Goal: Task Accomplishment & Management: Use online tool/utility

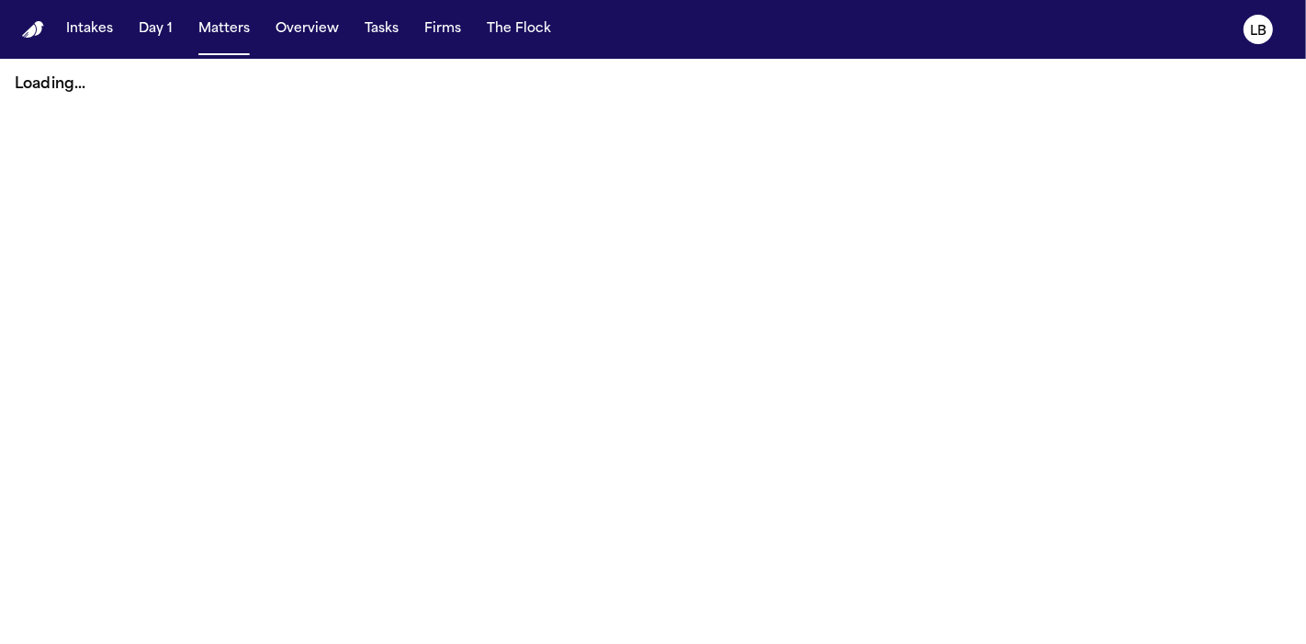
click at [394, 28] on button "Tasks" at bounding box center [381, 29] width 49 height 33
click at [377, 23] on button "Tasks" at bounding box center [381, 29] width 49 height 33
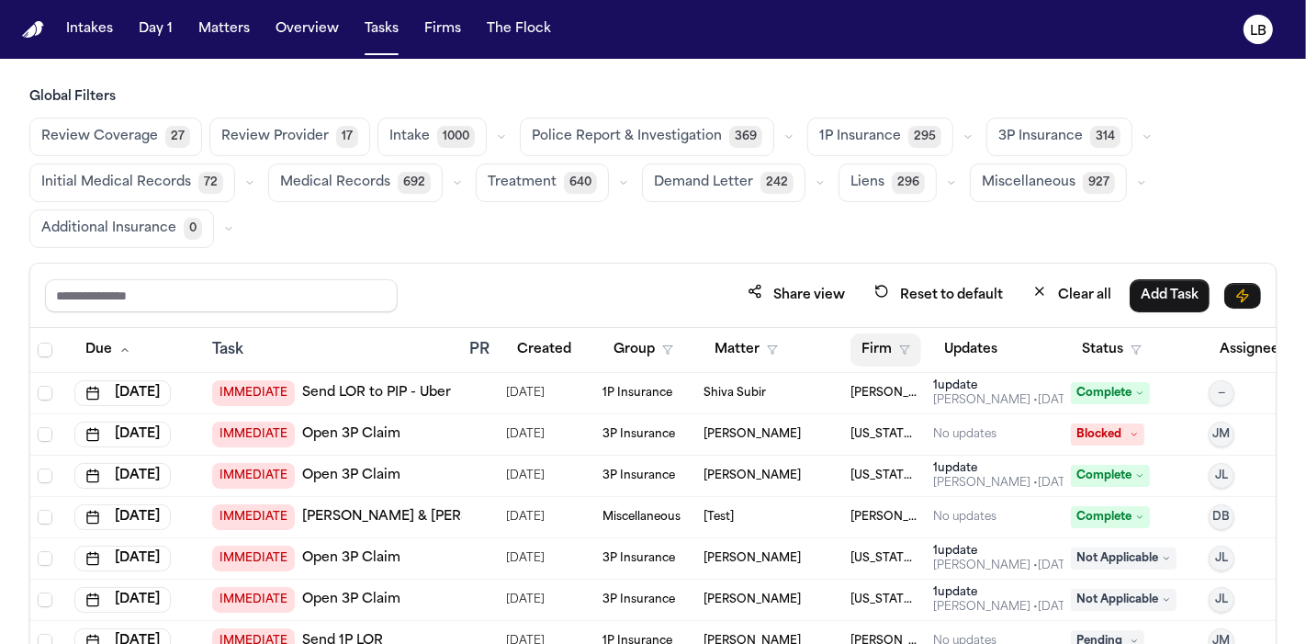
click at [871, 351] on button "Firm" at bounding box center [885, 349] width 71 height 33
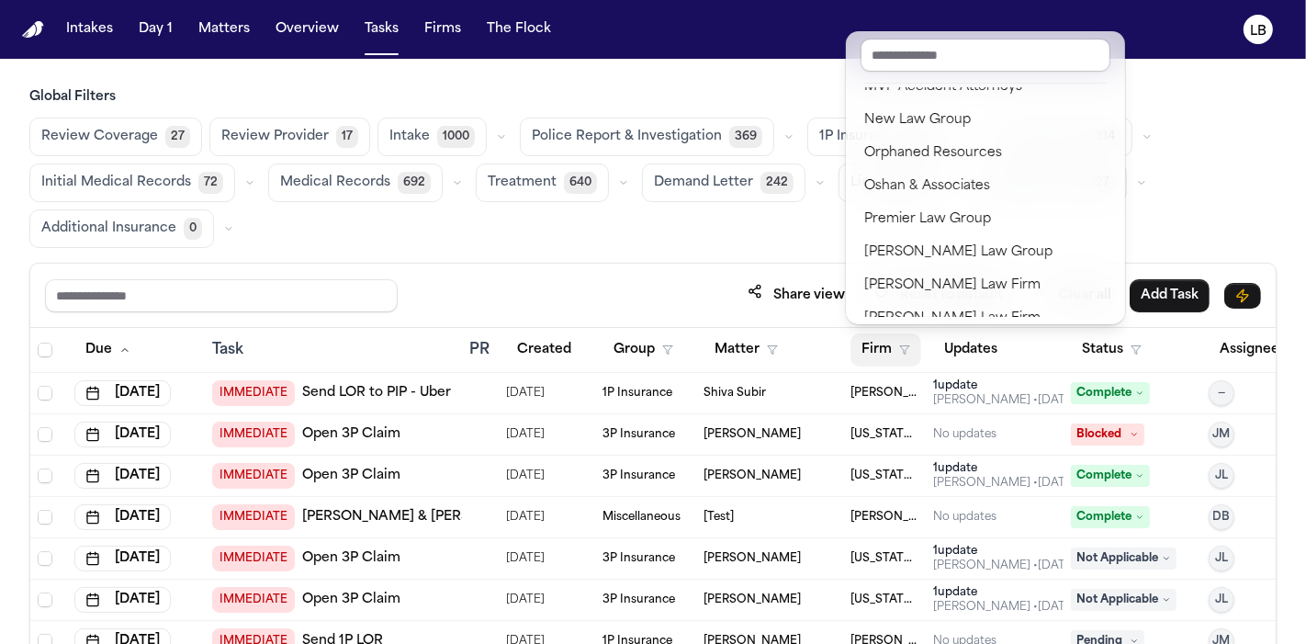
scroll to position [2249, 0]
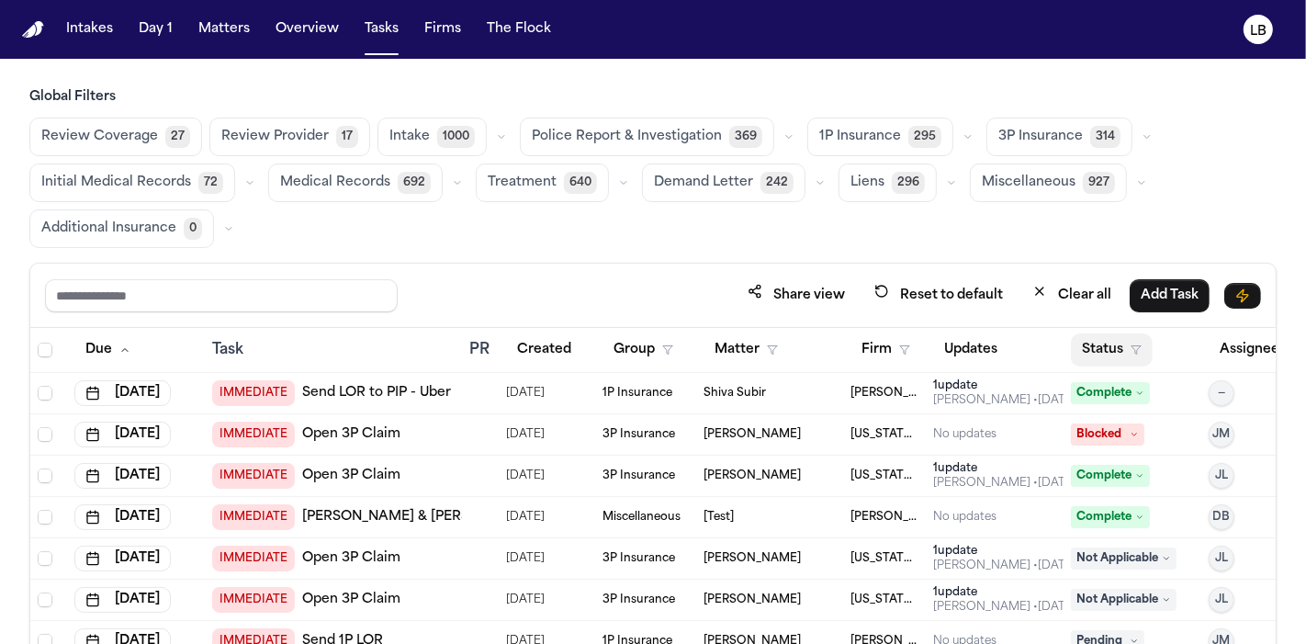
click at [1115, 349] on button "Status" at bounding box center [1112, 349] width 82 height 33
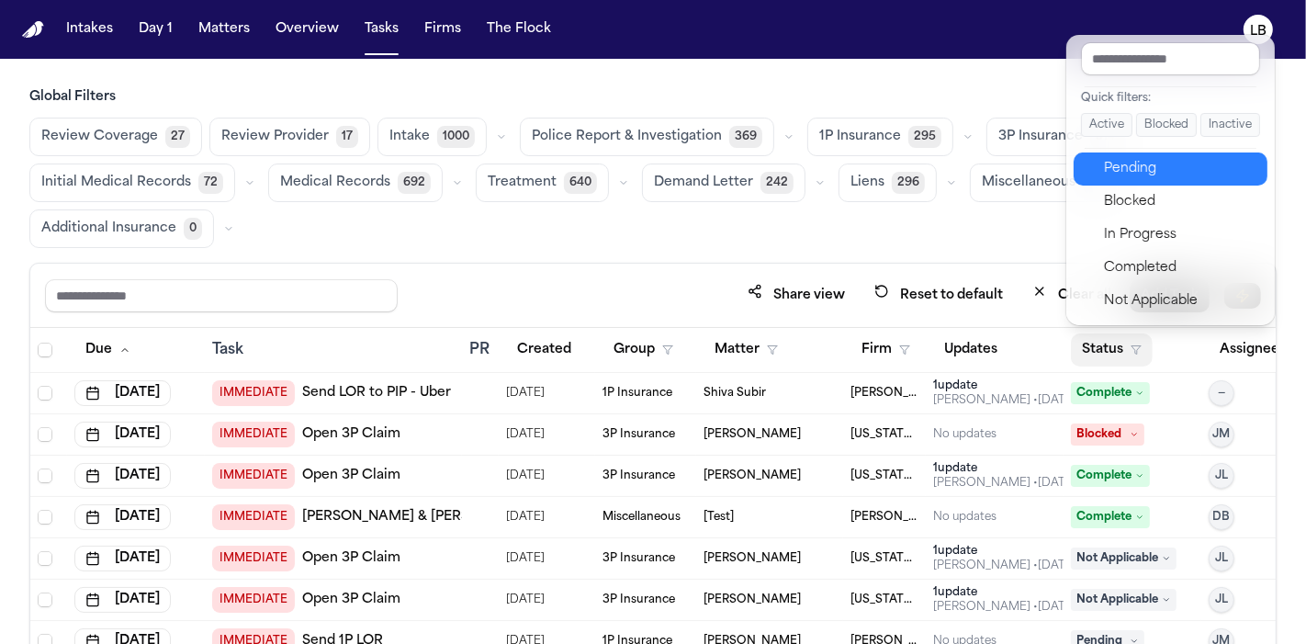
click at [1162, 169] on div "Pending" at bounding box center [1180, 169] width 153 height 22
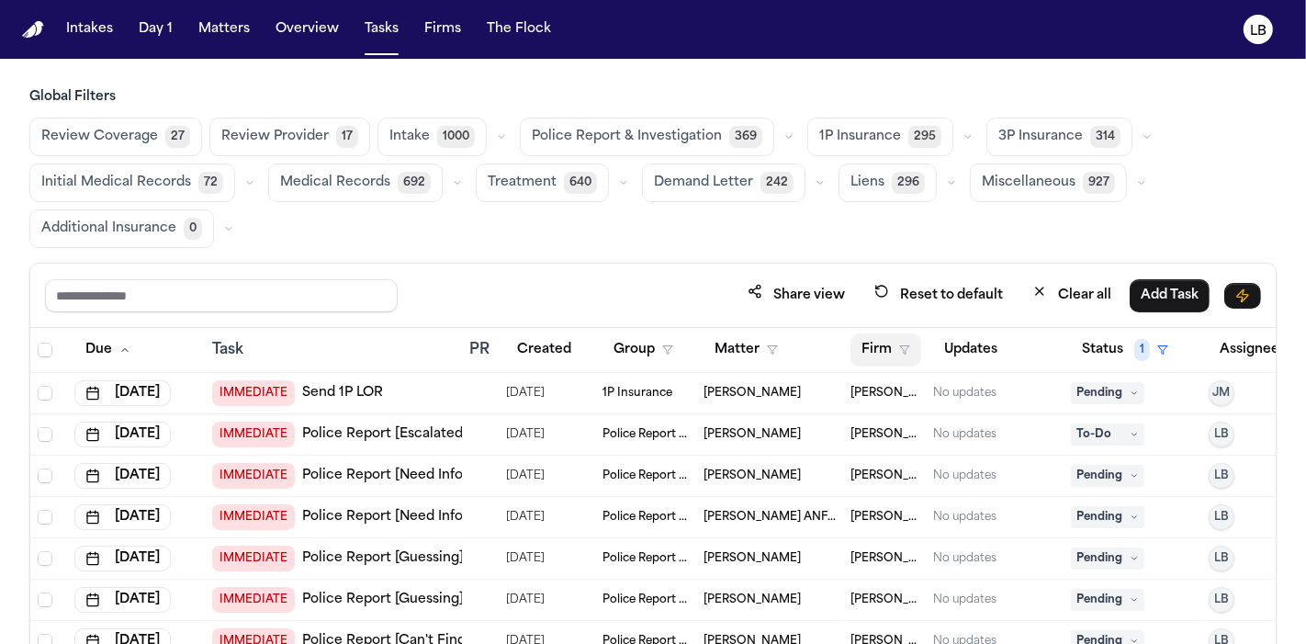
click at [886, 351] on button "Firm" at bounding box center [885, 349] width 71 height 33
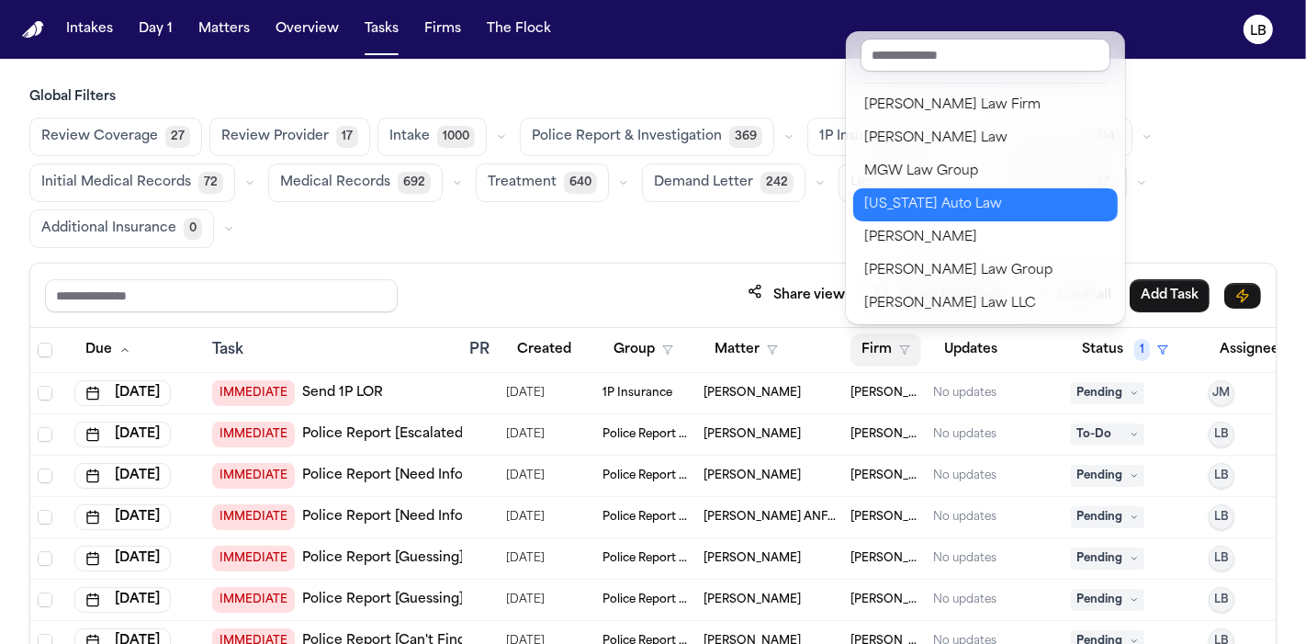
scroll to position [1618, 0]
click at [974, 211] on div "[US_STATE] Auto Law" at bounding box center [985, 205] width 242 height 22
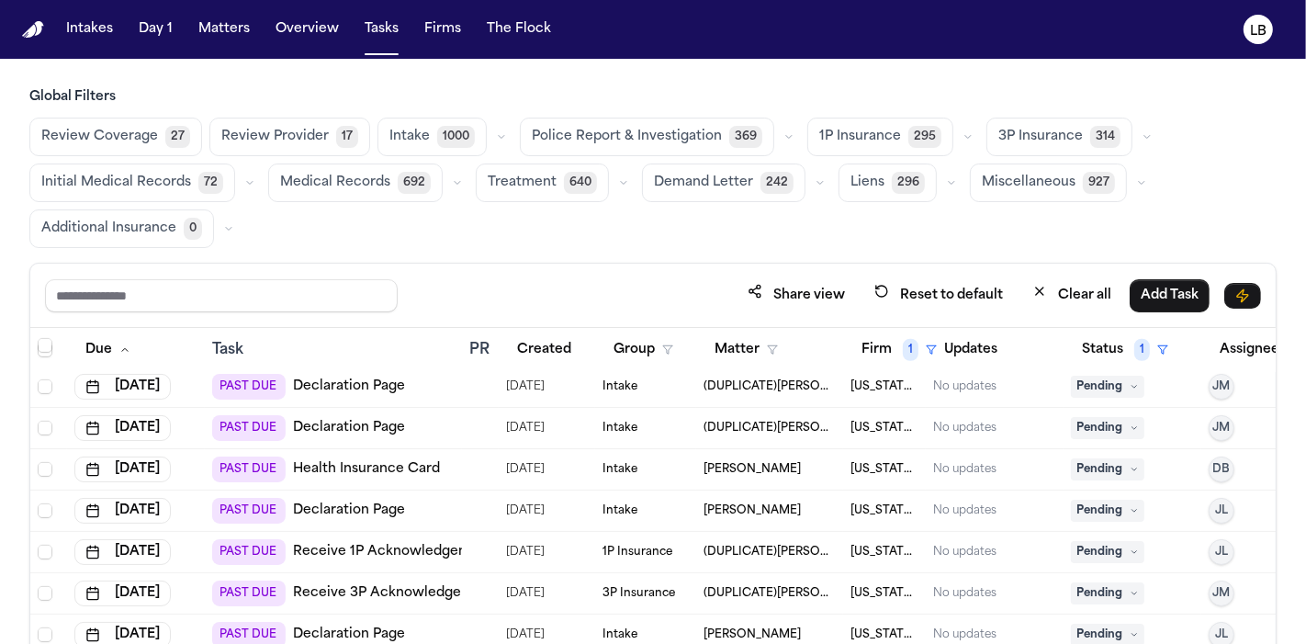
scroll to position [2646, 0]
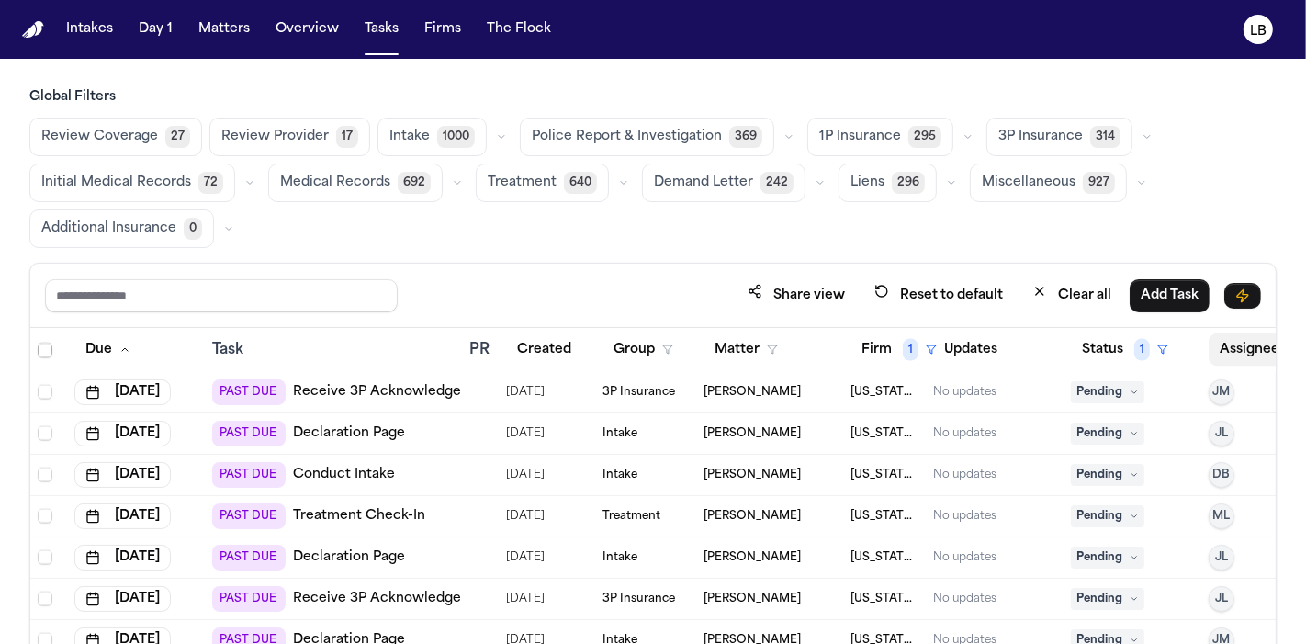
click at [1243, 345] on button "Assignee" at bounding box center [1259, 349] width 100 height 33
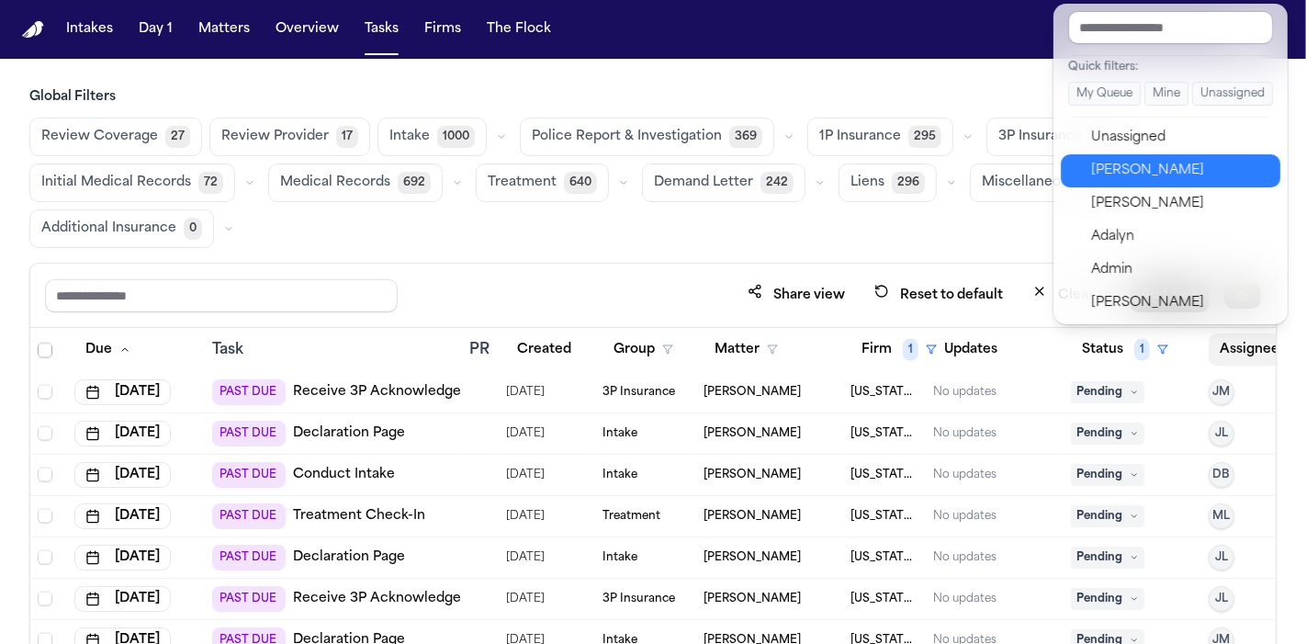
click at [1172, 176] on div "[PERSON_NAME]" at bounding box center [1180, 171] width 179 height 22
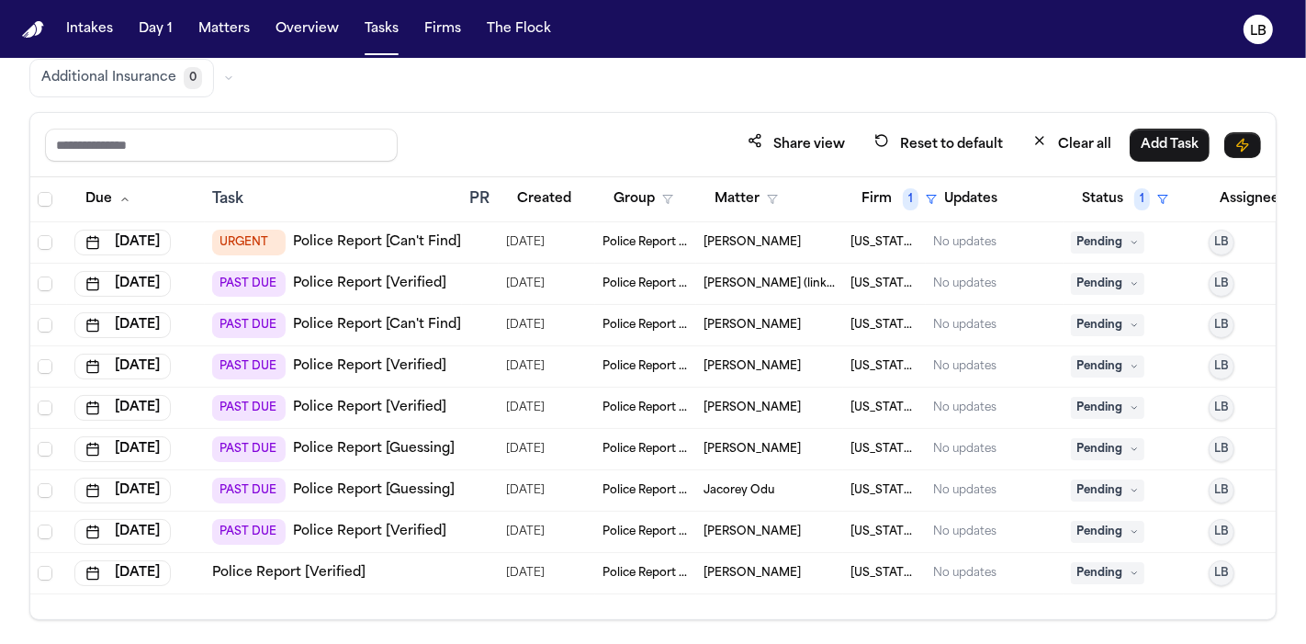
scroll to position [152, 0]
click at [897, 187] on button "Firm 1" at bounding box center [898, 197] width 97 height 33
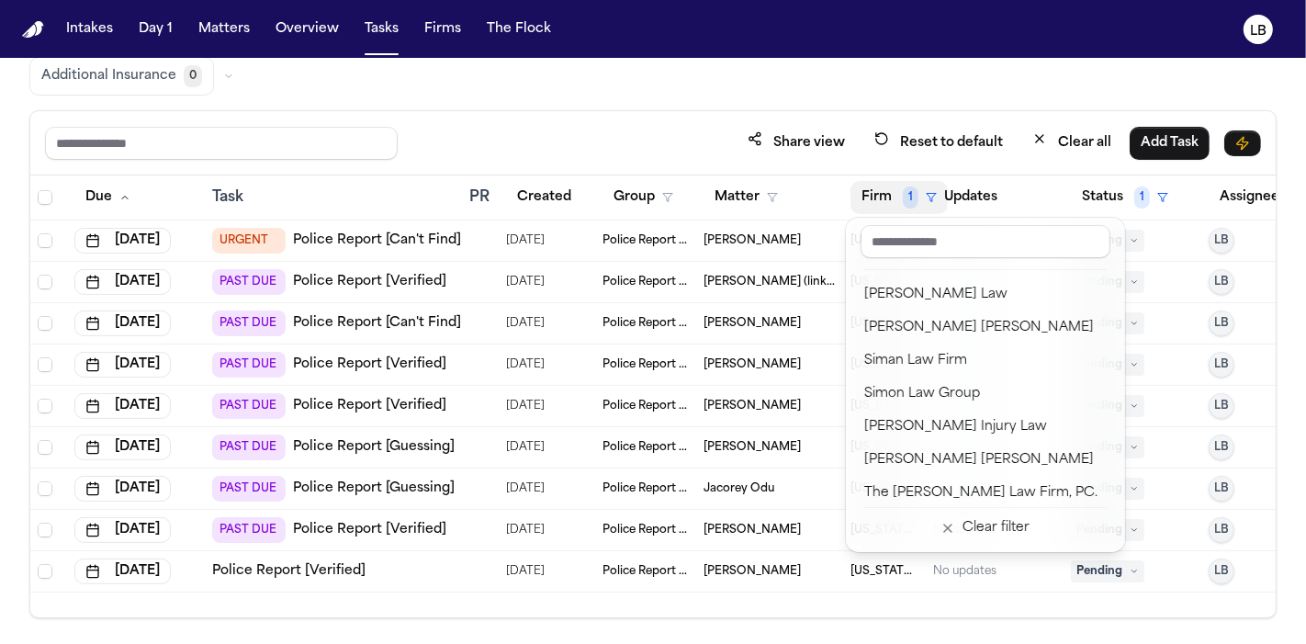
scroll to position [2249, 0]
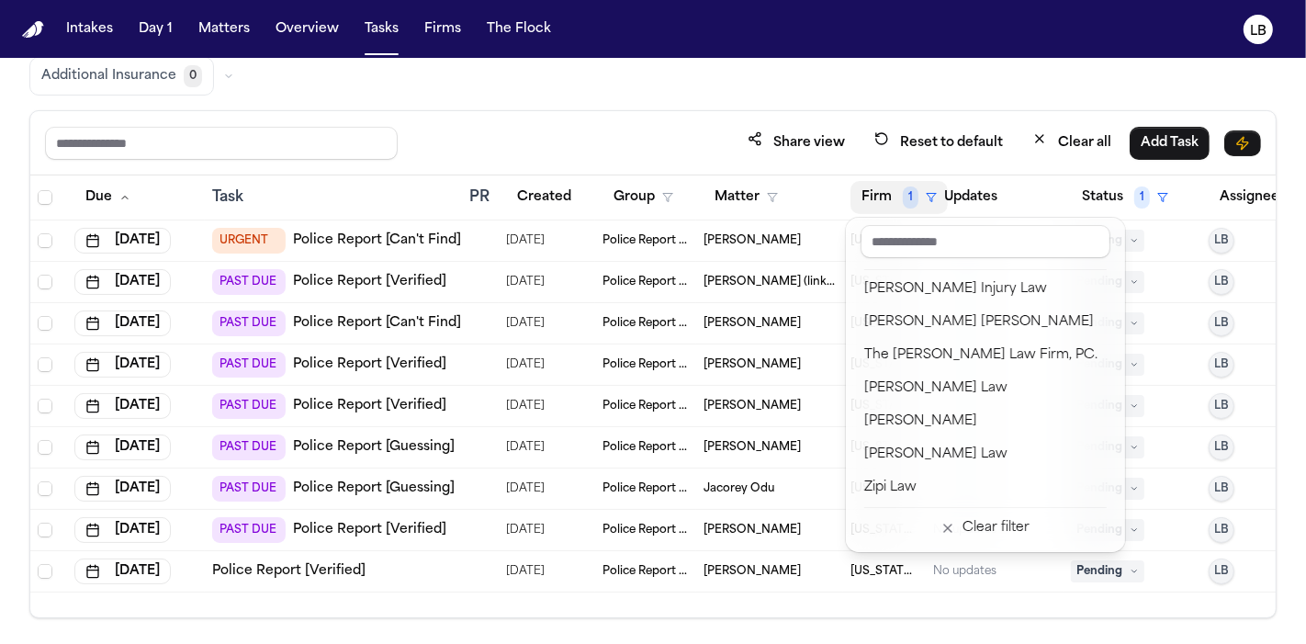
click at [529, 101] on div "Global Filters Review Coverage 27 Review Provider 17 Intake 1000 Police Report …" at bounding box center [652, 277] width 1247 height 682
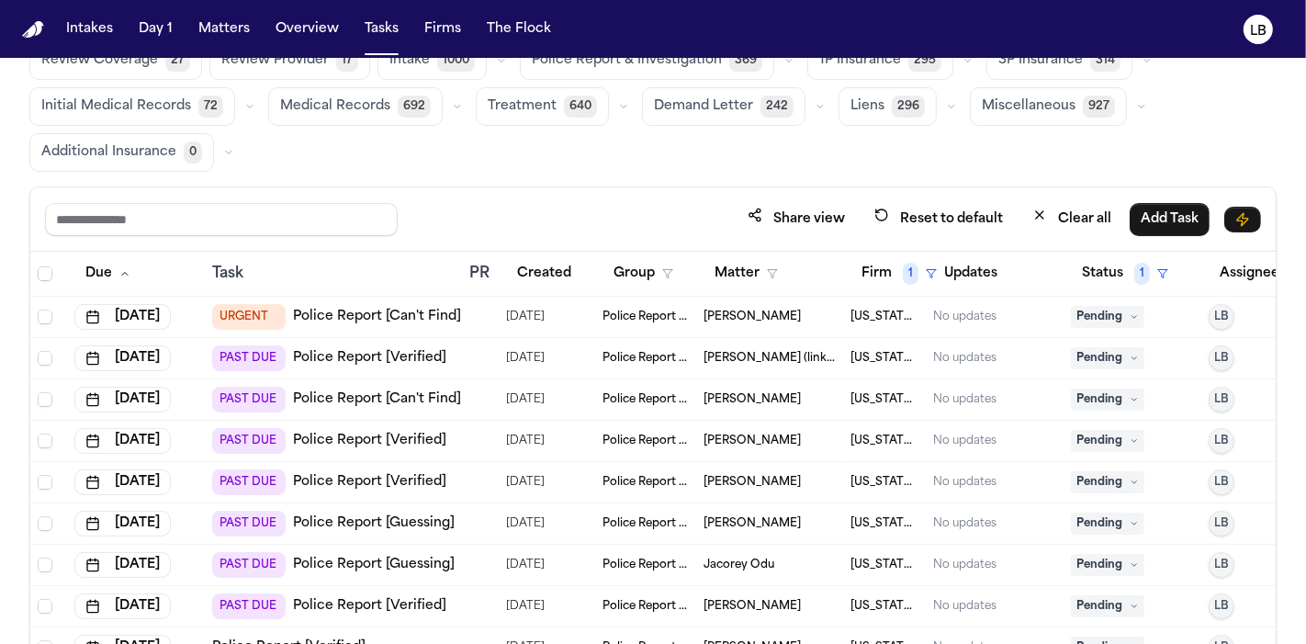
scroll to position [0, 0]
